Goal: Find specific page/section: Find specific page/section

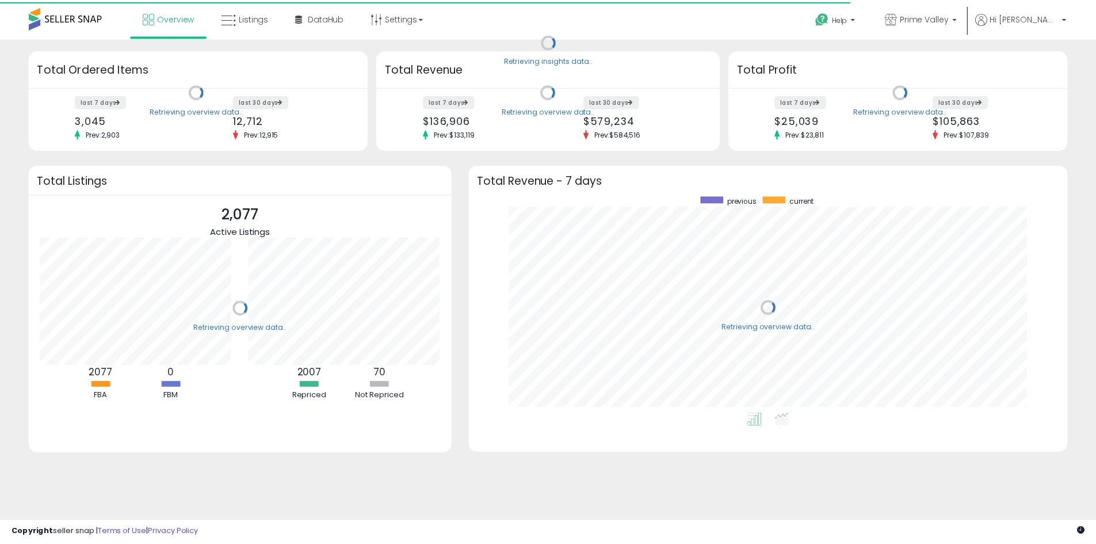
scroll to position [217, 580]
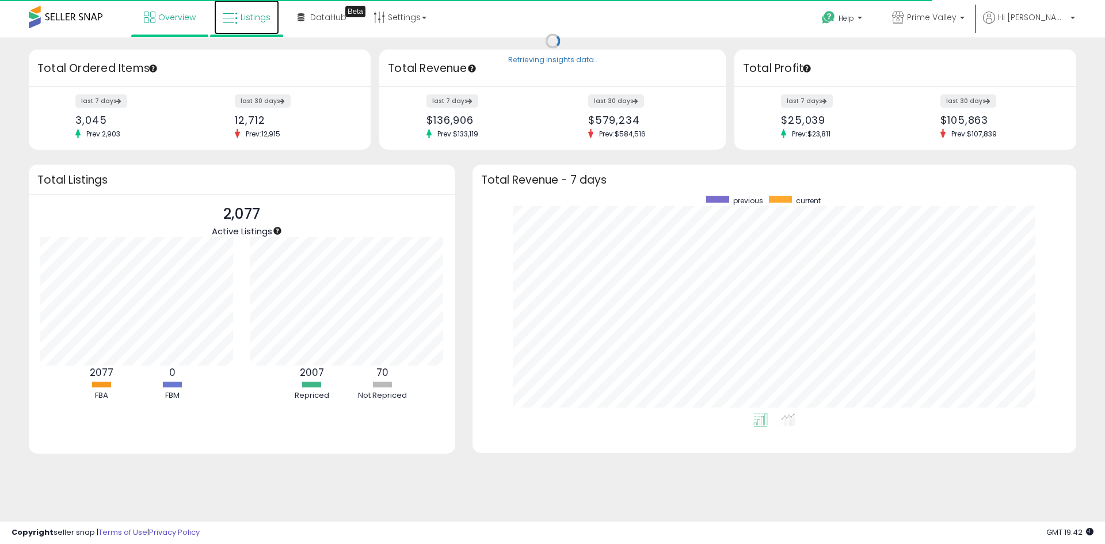
click at [254, 5] on link "Listings" at bounding box center [246, 17] width 65 height 35
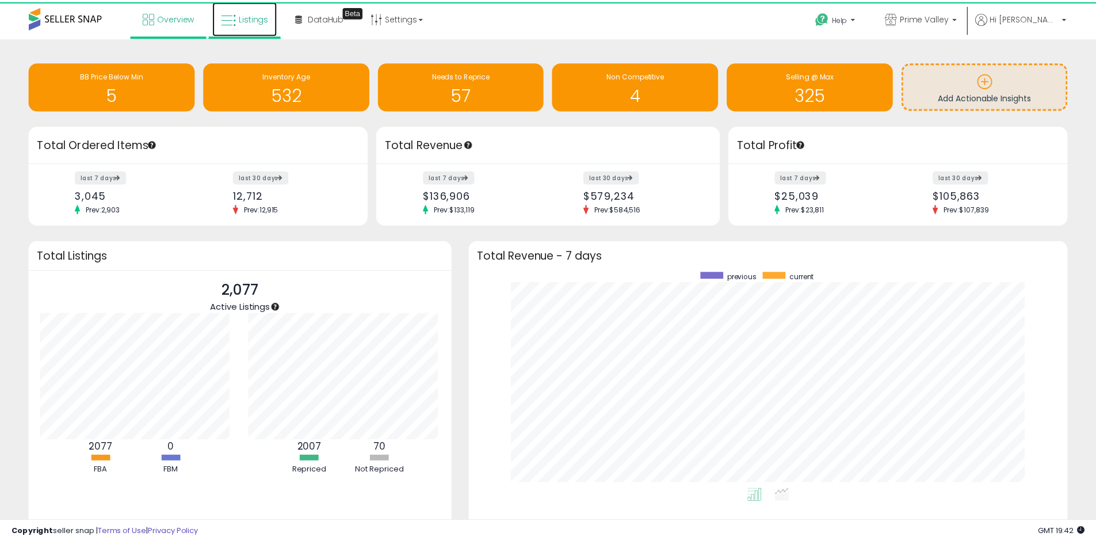
scroll to position [575068, 574711]
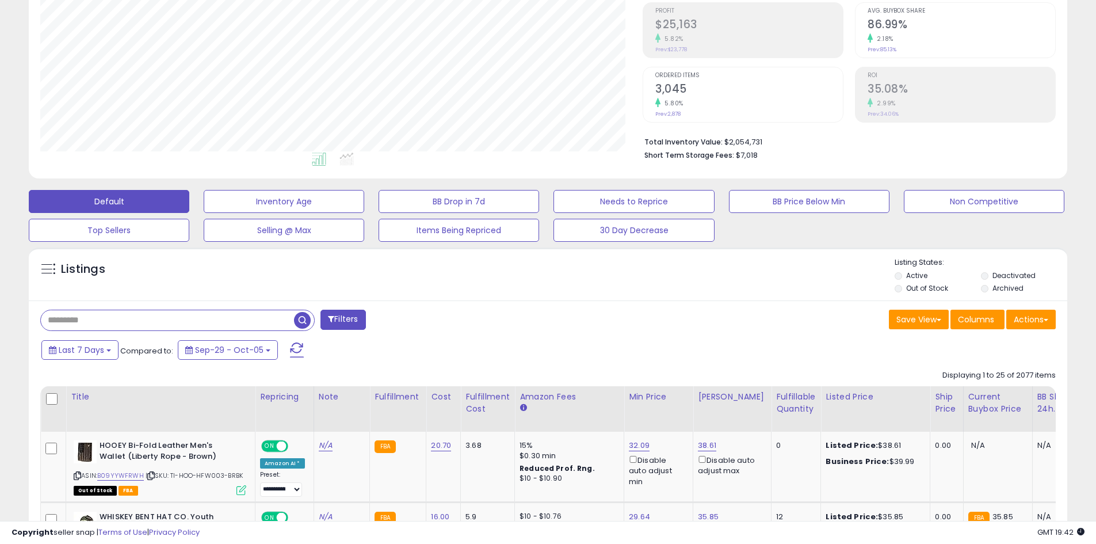
scroll to position [236, 602]
click at [133, 321] on input "text" at bounding box center [167, 320] width 253 height 20
type input "*******"
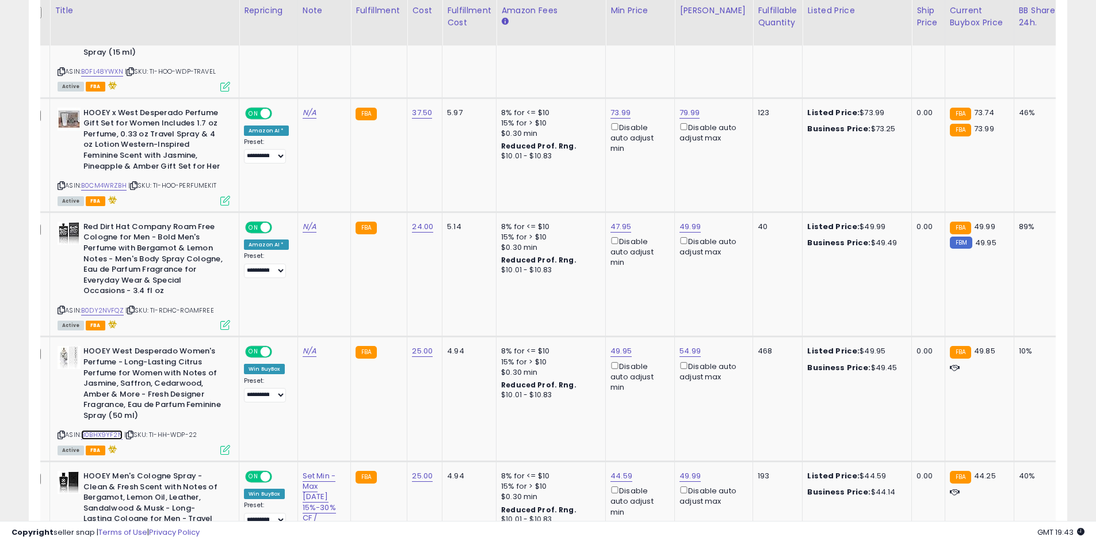
scroll to position [0, 0]
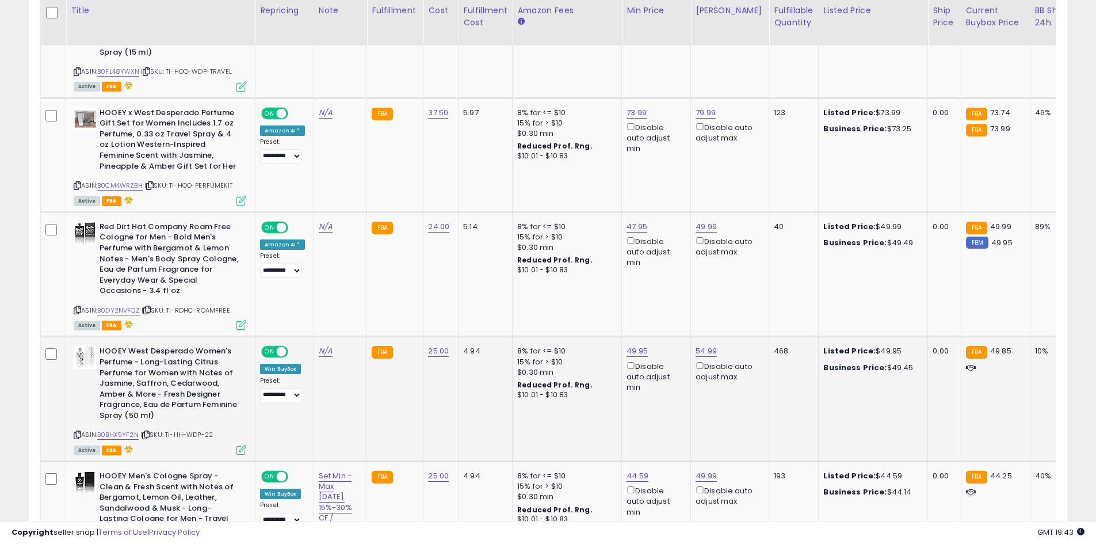
click at [209, 430] on span "| SKU: TI-HH-WDP-22" at bounding box center [176, 434] width 72 height 9
click at [213, 430] on span "| SKU: TI-HH-WDP-22" at bounding box center [176, 434] width 72 height 9
drag, startPoint x: 213, startPoint y: 435, endPoint x: 169, endPoint y: 432, distance: 44.4
click at [169, 432] on span "| SKU: TI-HH-WDP-22" at bounding box center [176, 434] width 72 height 9
copy span "TI-HH-WDP-22"
